Goal: Use online tool/utility: Utilize a website feature to perform a specific function

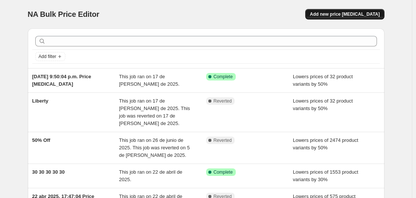
click at [354, 18] on button "Add new price change job" at bounding box center [344, 14] width 79 height 11
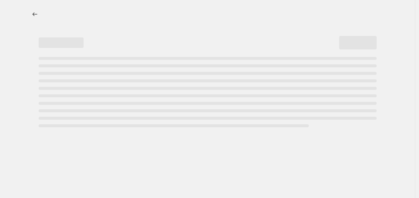
select select "percentage"
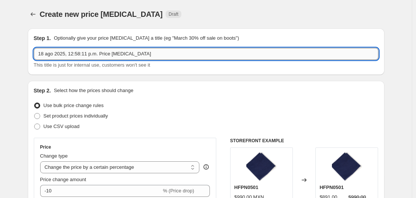
click at [215, 59] on input "18 ago 2025, 12:58:11 p.m. Price change job" at bounding box center [206, 54] width 344 height 12
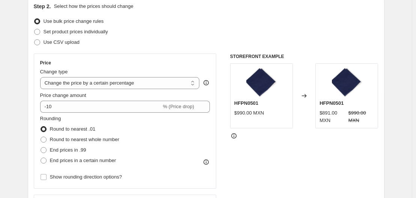
scroll to position [85, 0]
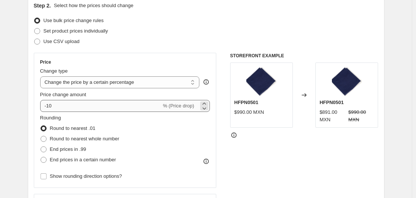
type input "Descuentos dia del padre"
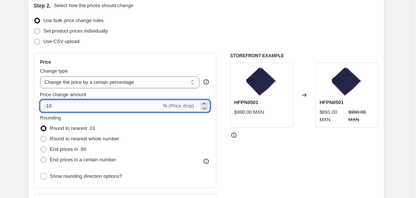
click at [81, 105] on input "-10" at bounding box center [100, 106] width 121 height 12
type input "-1"
type input "-5"
type input "-15"
click at [243, 160] on div "STOREFRONT EXAMPLE HFPN0501 $990.00 MXN Changed to HFPN0501 $891.00 MXN $990.00…" at bounding box center [304, 145] width 148 height 184
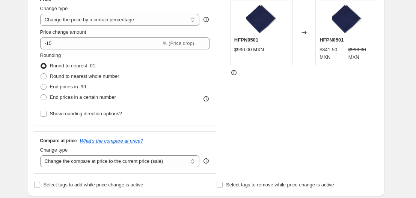
scroll to position [148, 0]
click at [111, 162] on select "Change the compare at price to the current price (sale) Change the compare at p…" at bounding box center [119, 161] width 159 height 12
click at [42, 155] on select "Change the compare at price to the current price (sale) Change the compare at p…" at bounding box center [119, 161] width 159 height 12
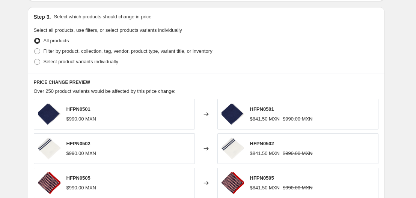
scroll to position [344, 0]
drag, startPoint x: 43, startPoint y: 53, endPoint x: 63, endPoint y: 48, distance: 21.3
click at [63, 48] on label "Filter by product, collection, tag, vendor, product type, variant title, or inv…" at bounding box center [123, 51] width 179 height 11
click at [62, 48] on span "Filter by product, collection, tag, vendor, product type, variant title, or inv…" at bounding box center [128, 51] width 169 height 6
click at [35, 48] on input "Filter by product, collection, tag, vendor, product type, variant title, or inv…" at bounding box center [34, 48] width 0 height 0
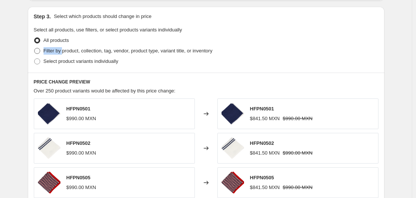
radio input "true"
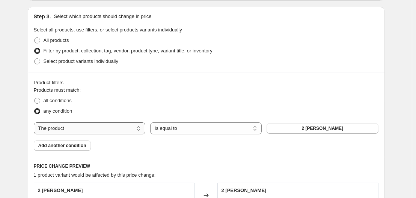
click at [92, 129] on select "The product The product's collection The product's tag The product's vendor The…" at bounding box center [89, 129] width 111 height 12
select select "collection"
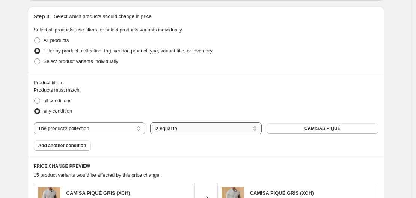
click at [185, 131] on select "Is equal to Is not equal to" at bounding box center [205, 129] width 111 height 12
click at [152, 123] on select "Is equal to Is not equal to" at bounding box center [205, 129] width 111 height 12
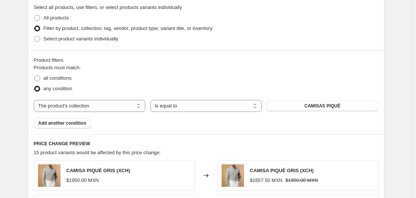
scroll to position [371, 0]
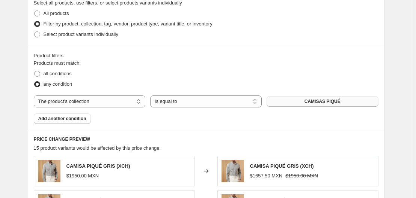
click at [323, 101] on span "CAMISAS PIQUÉ" at bounding box center [322, 102] width 36 height 6
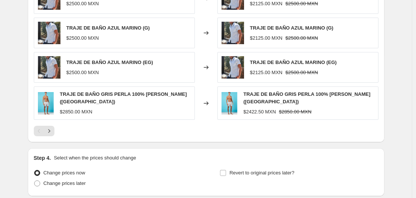
scroll to position [636, 0]
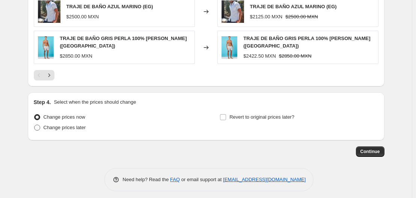
click at [58, 125] on span "Change prices later" at bounding box center [65, 128] width 42 height 6
click at [35, 125] on input "Change prices later" at bounding box center [34, 125] width 0 height 0
radio input "true"
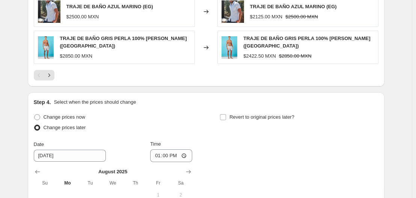
scroll to position [673, 0]
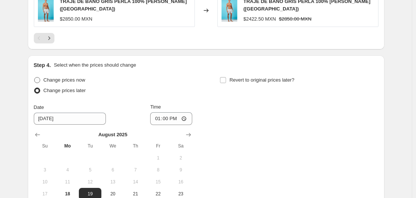
click at [38, 80] on label "Change prices now" at bounding box center [59, 80] width 51 height 11
click at [35, 78] on input "Change prices now" at bounding box center [34, 77] width 0 height 0
radio input "true"
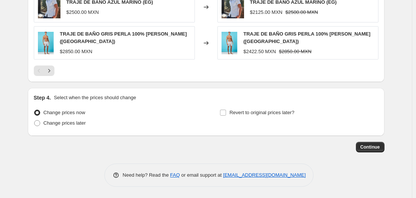
scroll to position [636, 0]
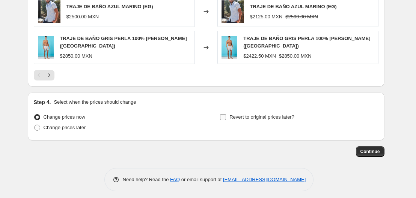
click at [225, 115] on input "Revert to original prices later?" at bounding box center [223, 117] width 6 height 6
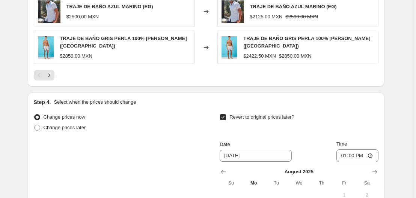
click at [223, 114] on input "Revert to original prices later?" at bounding box center [223, 117] width 6 height 6
checkbox input "false"
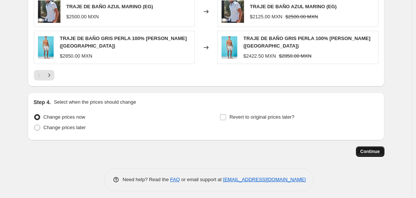
click at [369, 150] on span "Continue" at bounding box center [370, 152] width 20 height 6
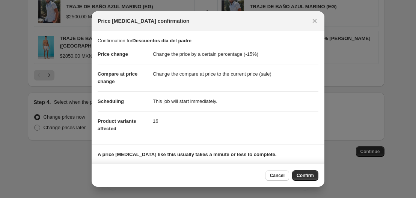
scroll to position [48, 0]
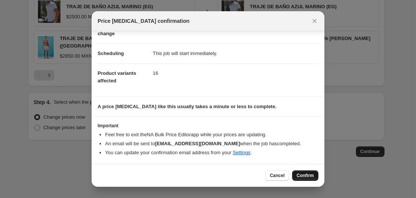
click at [308, 173] on button "Confirm" at bounding box center [305, 176] width 26 height 11
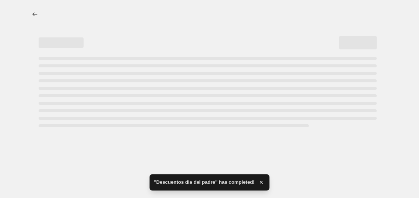
select select "percentage"
select select "collection"
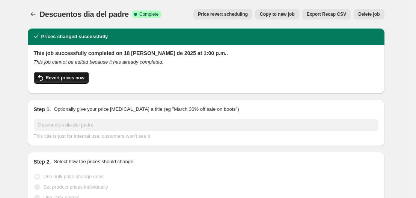
click at [48, 76] on span "Revert prices now" at bounding box center [65, 78] width 39 height 6
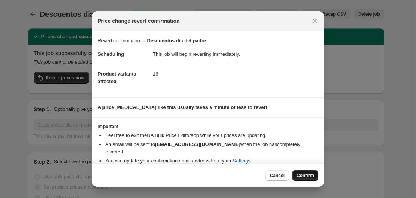
click at [309, 176] on span "Confirm" at bounding box center [304, 176] width 17 height 6
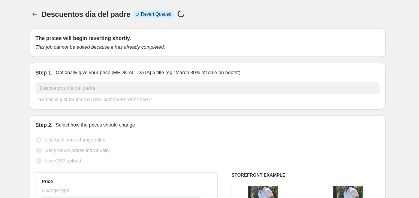
select select "percentage"
select select "collection"
